Goal: Task Accomplishment & Management: Use online tool/utility

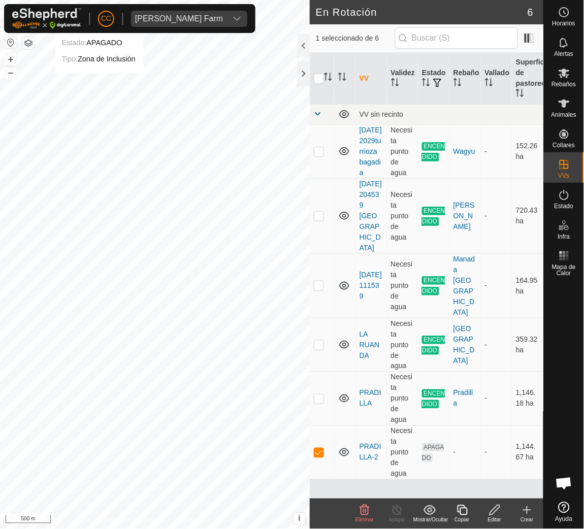
scroll to position [827, 0]
click at [154, 15] on div "[PERSON_NAME] Farm" at bounding box center [179, 19] width 88 height 8
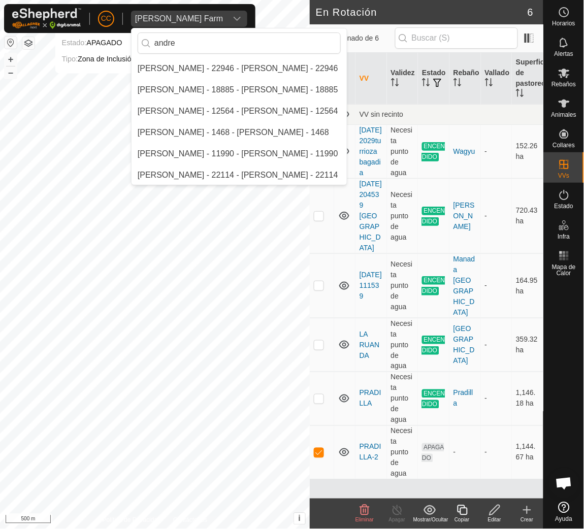
scroll to position [0, 0]
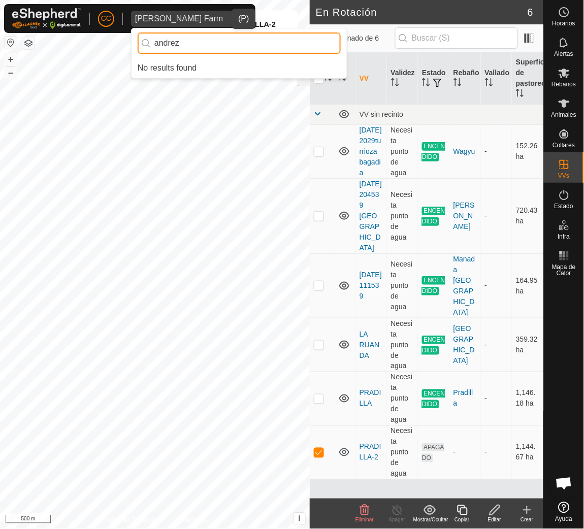
click at [212, 45] on input "andrez" at bounding box center [239, 42] width 203 height 21
type input "[PERSON_NAME]"
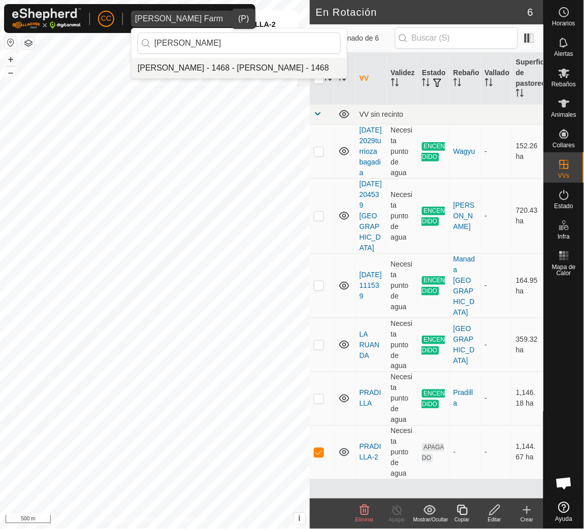
click at [213, 67] on li "[PERSON_NAME] - 1468 - [PERSON_NAME] - 1468" at bounding box center [238, 68] width 215 height 20
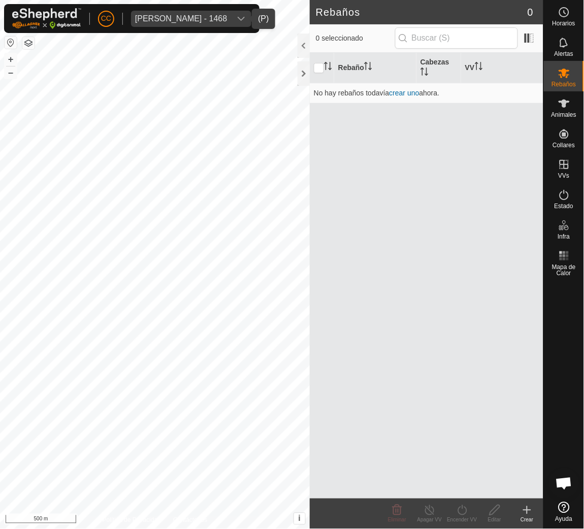
click at [159, 16] on div "[PERSON_NAME] - 1468" at bounding box center [181, 19] width 92 height 8
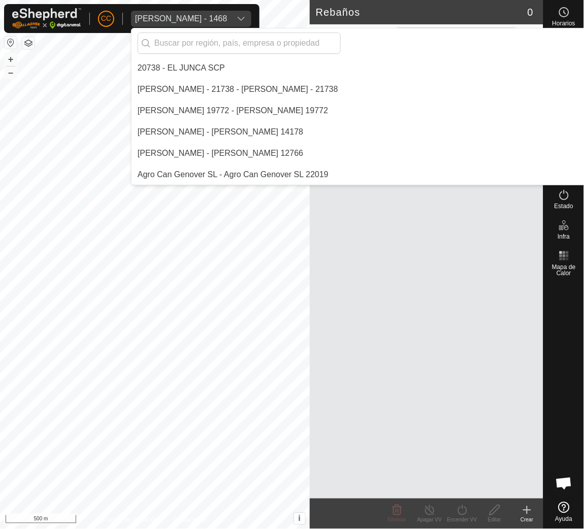
scroll to position [809, 0]
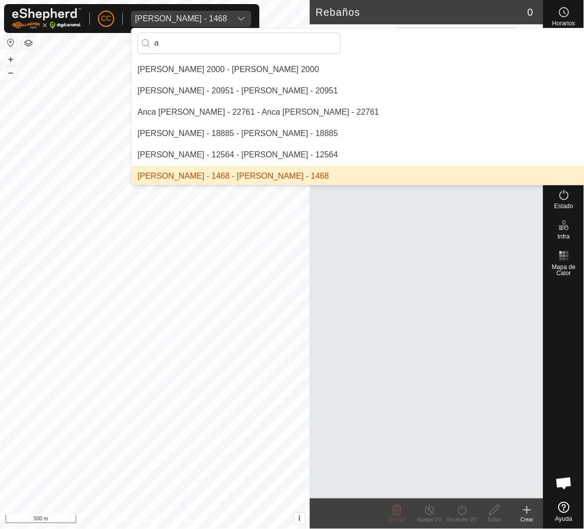
type input "a"
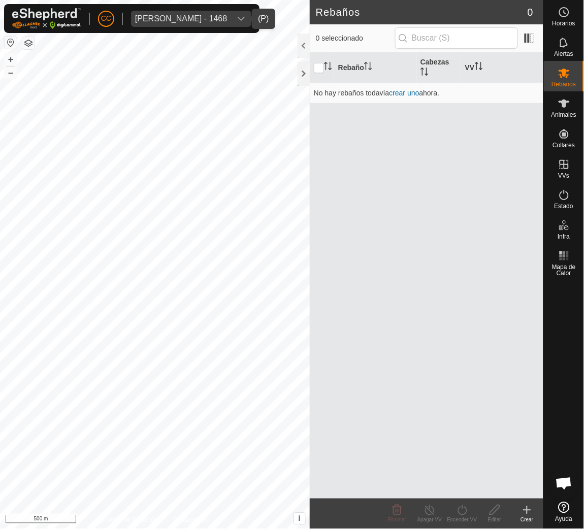
click at [202, 21] on div "[PERSON_NAME] - 1468" at bounding box center [181, 19] width 92 height 8
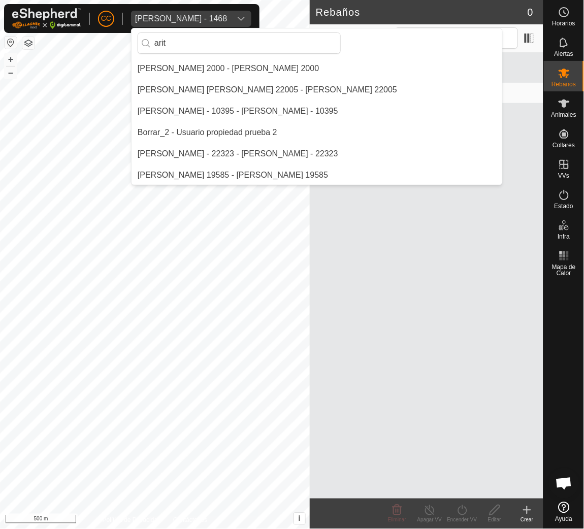
scroll to position [0, 0]
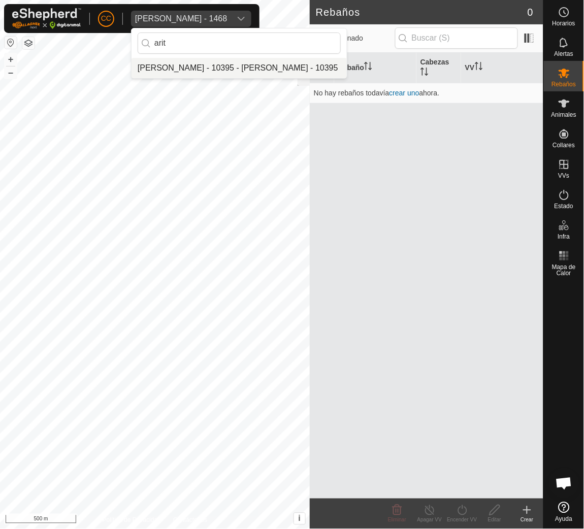
type input "arit"
click at [217, 66] on li "[PERSON_NAME] - 10395 - [PERSON_NAME] - 10395" at bounding box center [238, 68] width 215 height 20
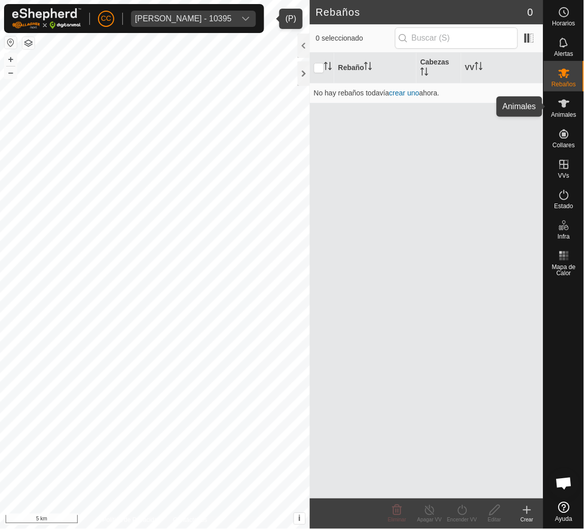
click at [559, 120] on div "CC [PERSON_NAME] - 10395 Horarios Alertas Rebaños Animales Collares VVs Estado …" at bounding box center [292, 264] width 584 height 529
click at [568, 117] on span "Animales" at bounding box center [563, 115] width 25 height 6
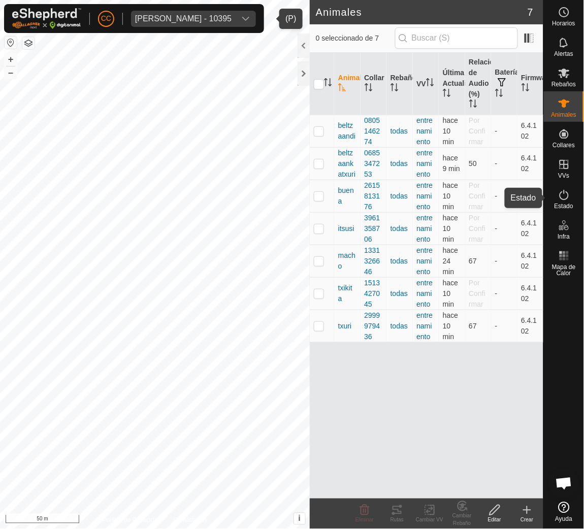
click at [566, 197] on icon at bounding box center [564, 195] width 12 height 12
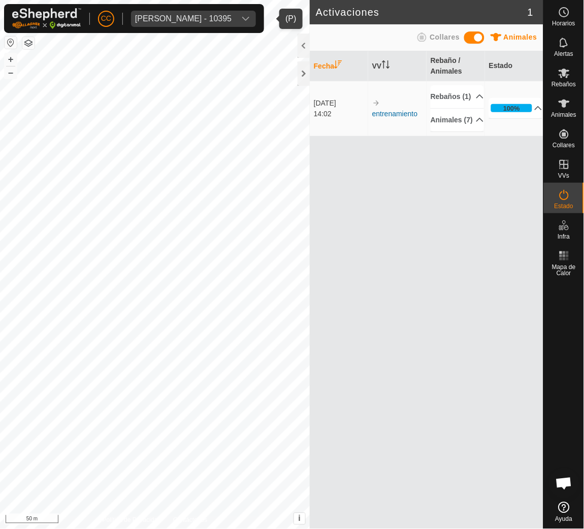
click at [231, 22] on div "[PERSON_NAME] - 10395" at bounding box center [183, 19] width 96 height 8
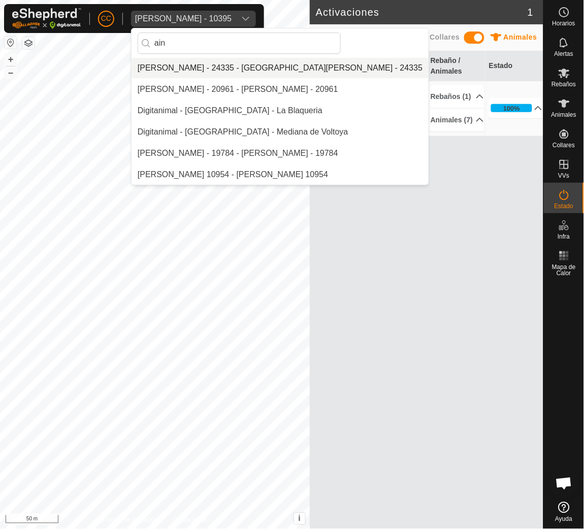
type input "ain"
click at [257, 64] on li "[PERSON_NAME] - 24335 - [GEOGRAPHIC_DATA][PERSON_NAME] - 24335" at bounding box center [279, 68] width 297 height 20
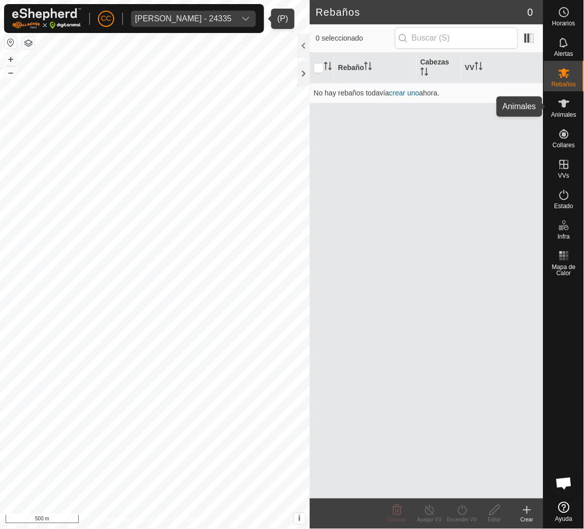
click at [571, 109] on es-animals-svg-icon at bounding box center [564, 103] width 18 height 16
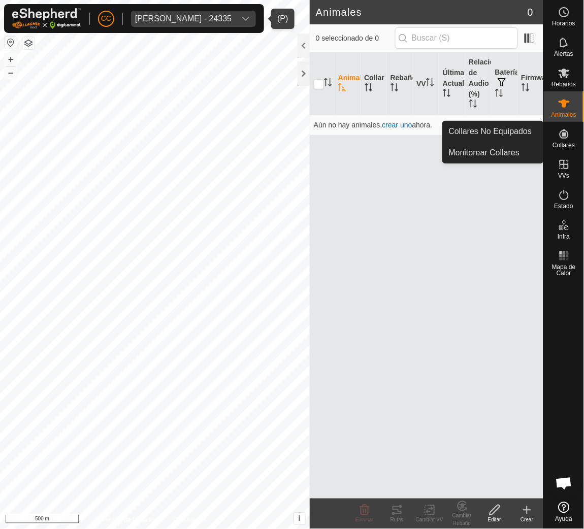
click at [556, 139] on es-neckbands-svg-icon at bounding box center [564, 134] width 18 height 16
click at [506, 132] on link "Collares No Equipados" at bounding box center [493, 131] width 100 height 20
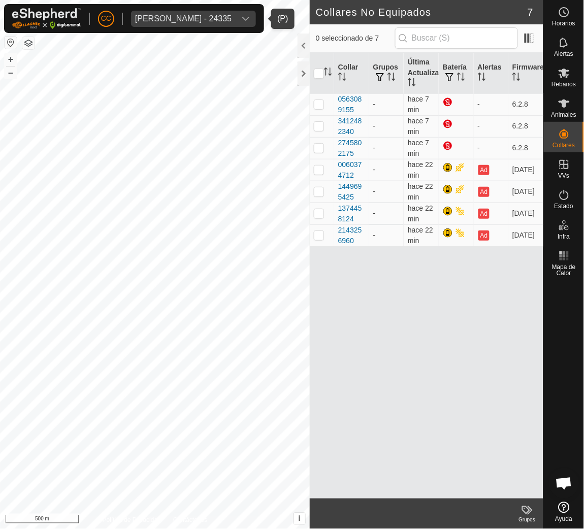
click at [456, 306] on div "Collar Grupos Última Actualización Batería Alertas Firmware 0563089155 - hace 7…" at bounding box center [426, 276] width 233 height 446
click at [169, 19] on div "[PERSON_NAME] - 24335" at bounding box center [183, 19] width 96 height 8
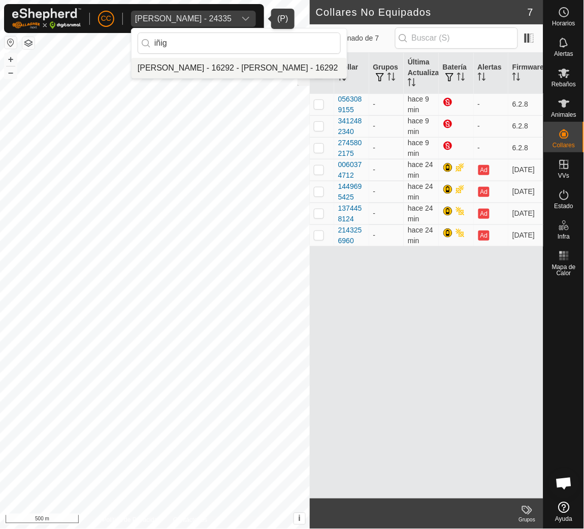
type input "iñig"
click at [282, 64] on li "[PERSON_NAME] - 16292 - [PERSON_NAME] - 16292" at bounding box center [238, 68] width 215 height 20
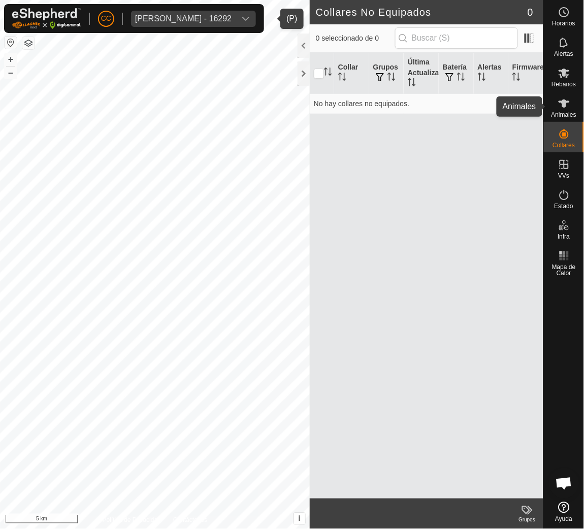
click at [564, 105] on icon at bounding box center [563, 103] width 11 height 8
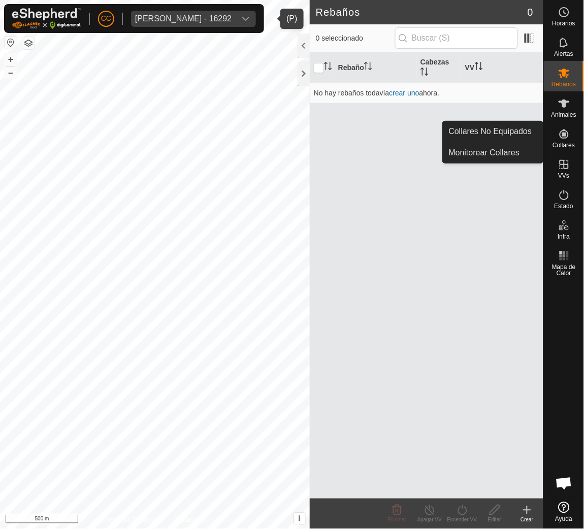
drag, startPoint x: 562, startPoint y: 130, endPoint x: 562, endPoint y: 137, distance: 6.6
click at [562, 137] on icon at bounding box center [564, 134] width 12 height 12
click at [517, 126] on link "Collares No Equipados" at bounding box center [493, 131] width 100 height 20
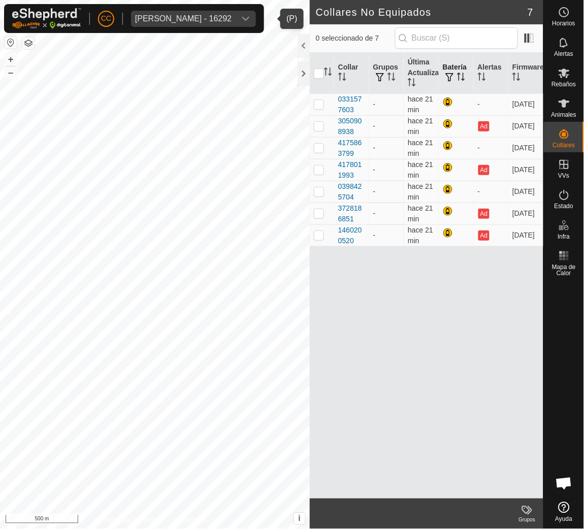
click at [459, 71] on th "Batería" at bounding box center [456, 73] width 35 height 41
click at [345, 99] on div "0331577603" at bounding box center [351, 104] width 27 height 21
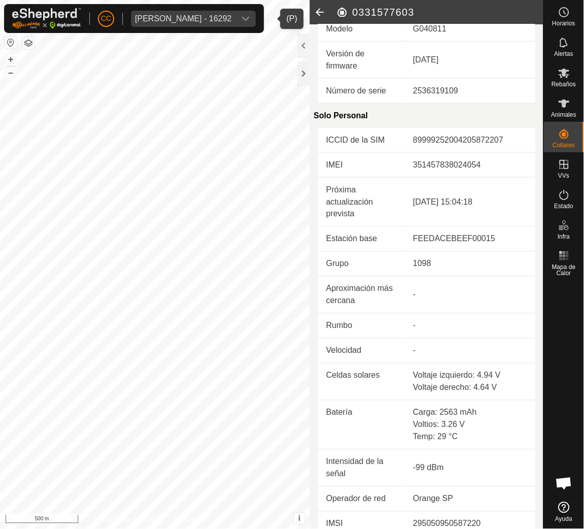
scroll to position [178, 0]
click at [321, 15] on icon at bounding box center [320, 12] width 20 height 24
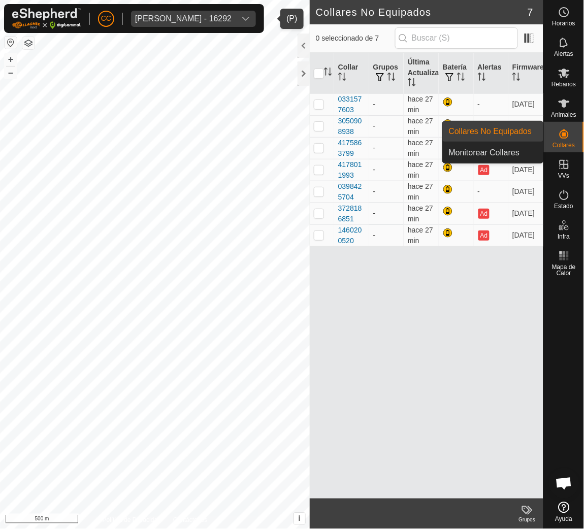
click at [570, 140] on es-neckbands-svg-icon at bounding box center [564, 134] width 18 height 16
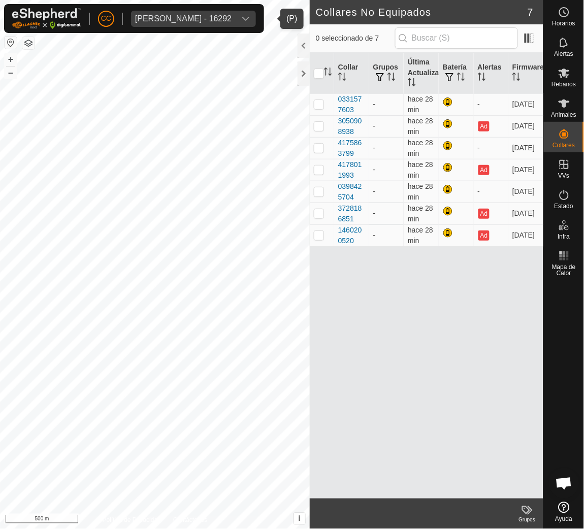
click at [5, 39] on div "Política de Privacidad Contáctenos todas 7 Animales entrenamiento + – ⇧ i This …" at bounding box center [155, 264] width 310 height 529
